Goal: Task Accomplishment & Management: Manage account settings

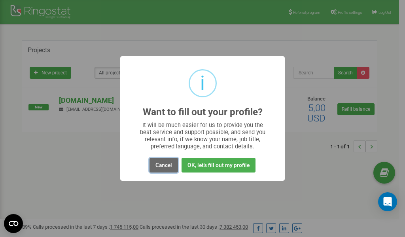
click at [162, 165] on button "Cancel" at bounding box center [164, 165] width 29 height 15
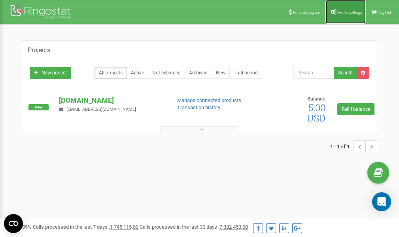
click at [344, 15] on link "Profile settings" at bounding box center [346, 12] width 40 height 24
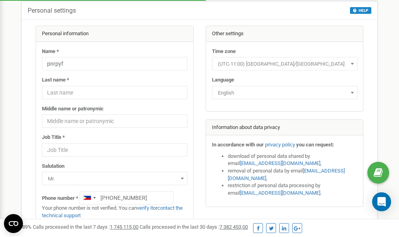
scroll to position [40, 0]
click at [151, 207] on link "verify it" at bounding box center [145, 208] width 16 height 6
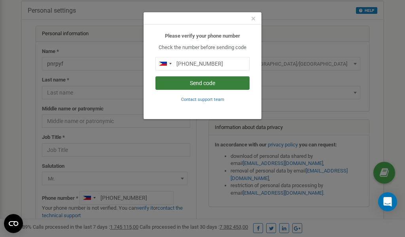
click at [200, 83] on button "Send code" at bounding box center [203, 82] width 94 height 13
